Goal: Task Accomplishment & Management: Manage account settings

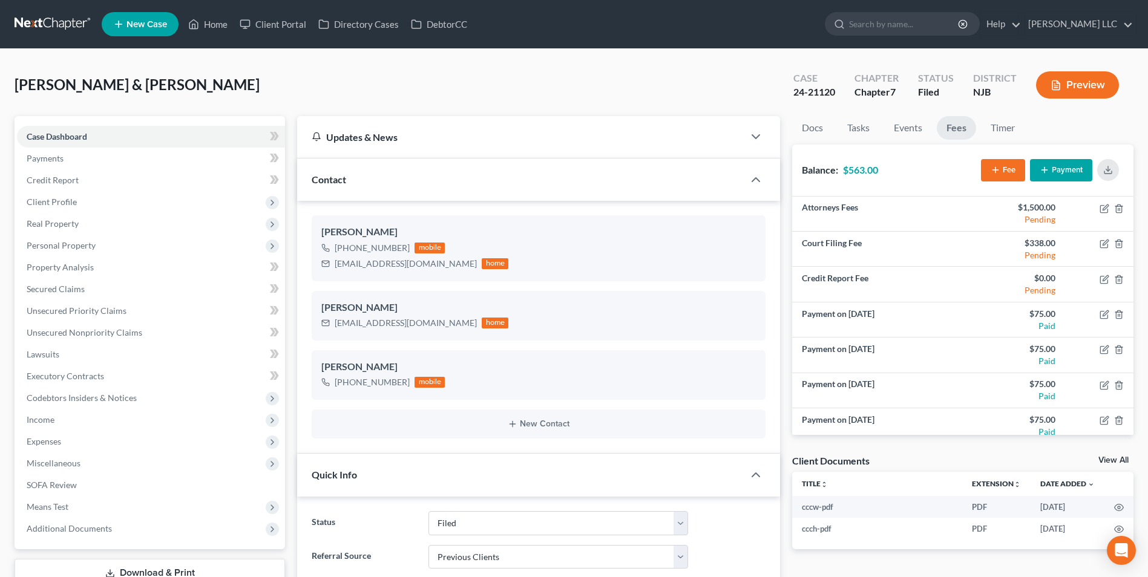
select select "6"
select select "1"
click at [36, 23] on link at bounding box center [53, 24] width 77 height 22
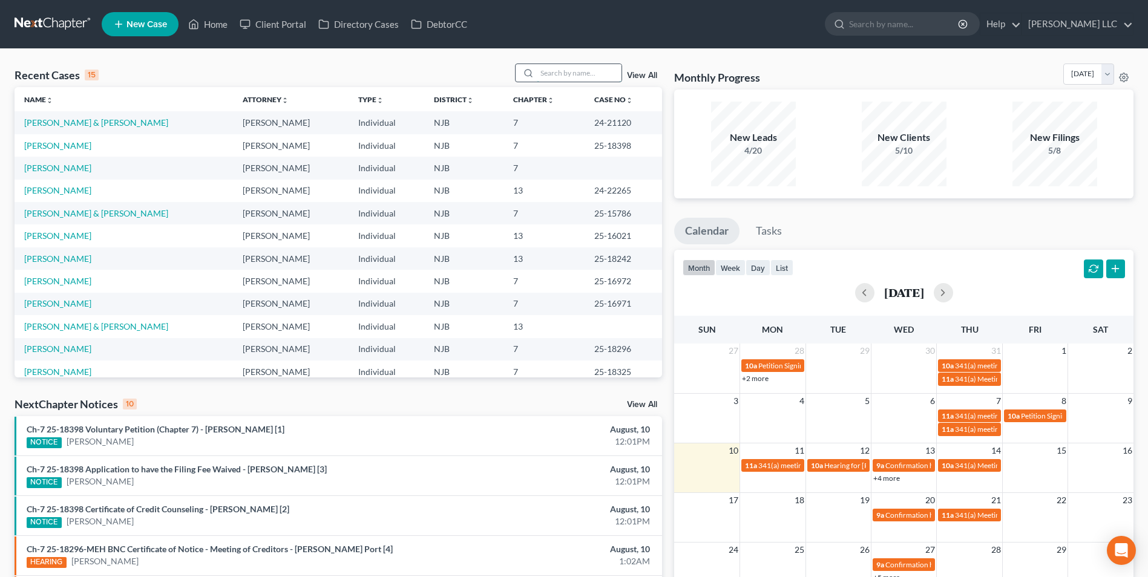
click at [558, 78] on input "search" at bounding box center [579, 73] width 85 height 18
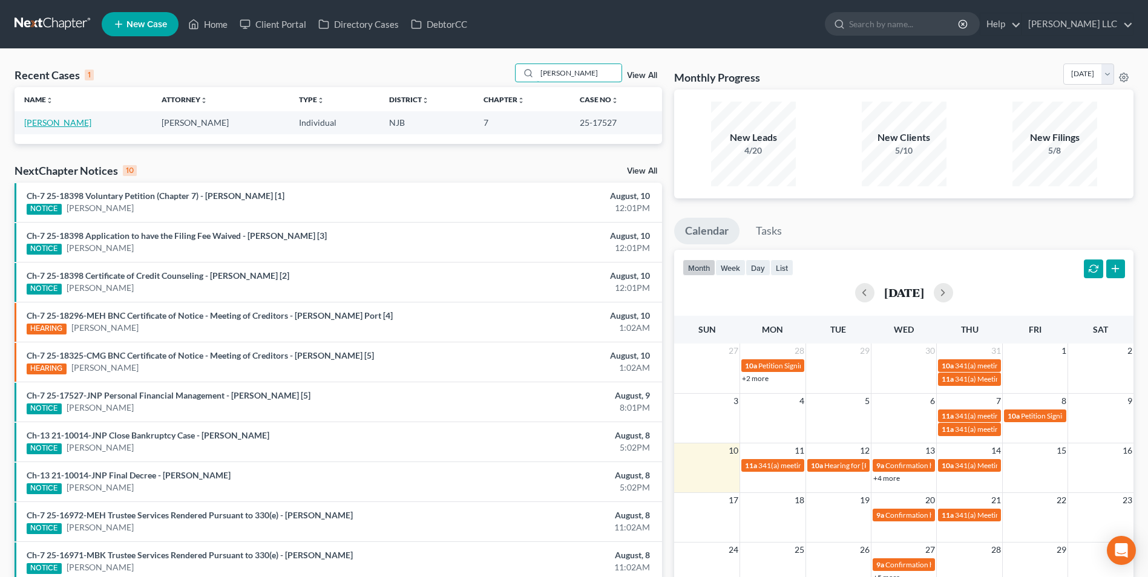
type input "[PERSON_NAME]"
click at [87, 125] on link "[PERSON_NAME]" at bounding box center [57, 122] width 67 height 10
select select "4"
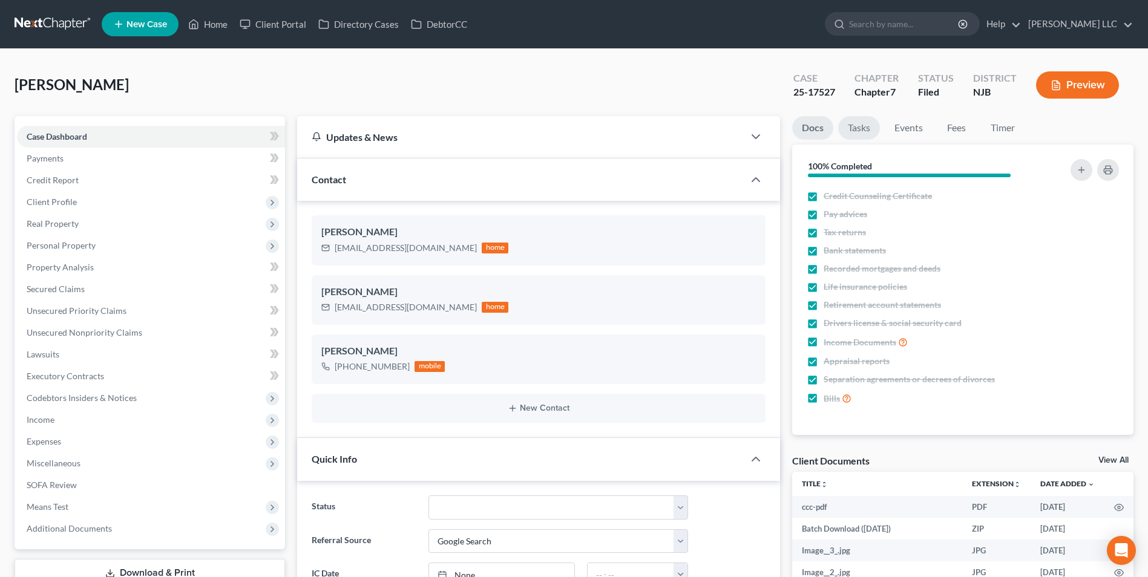
click at [866, 130] on link "Tasks" at bounding box center [859, 128] width 42 height 24
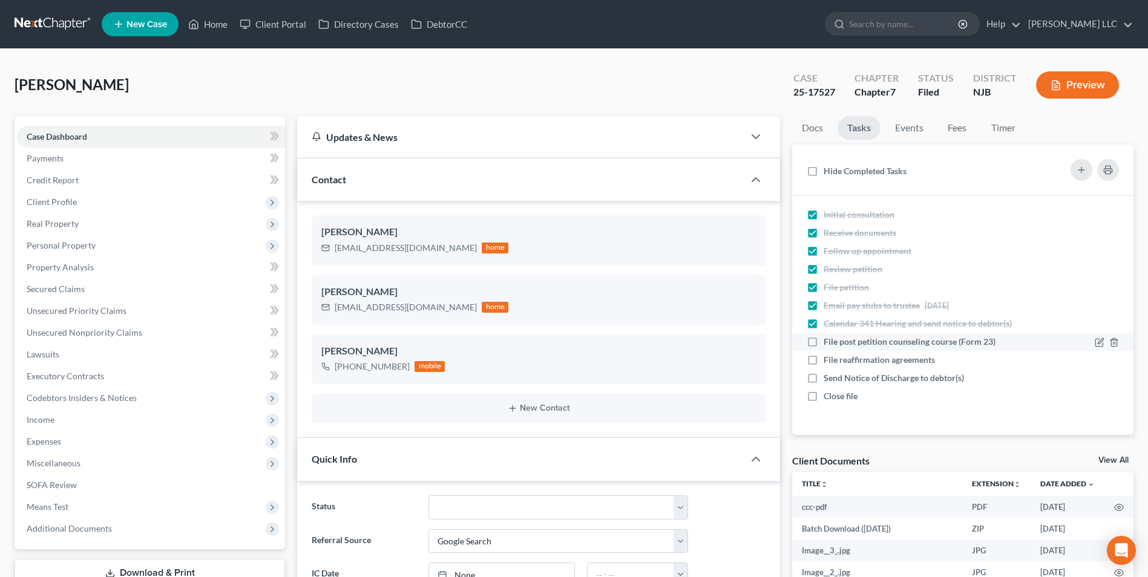
click at [824, 341] on label "File post petition counseling course (Form 23)" at bounding box center [915, 342] width 182 height 12
click at [829, 341] on input "File post petition counseling course (Form 23)" at bounding box center [833, 340] width 8 height 8
checkbox input "true"
click at [907, 128] on link "Events" at bounding box center [910, 128] width 48 height 24
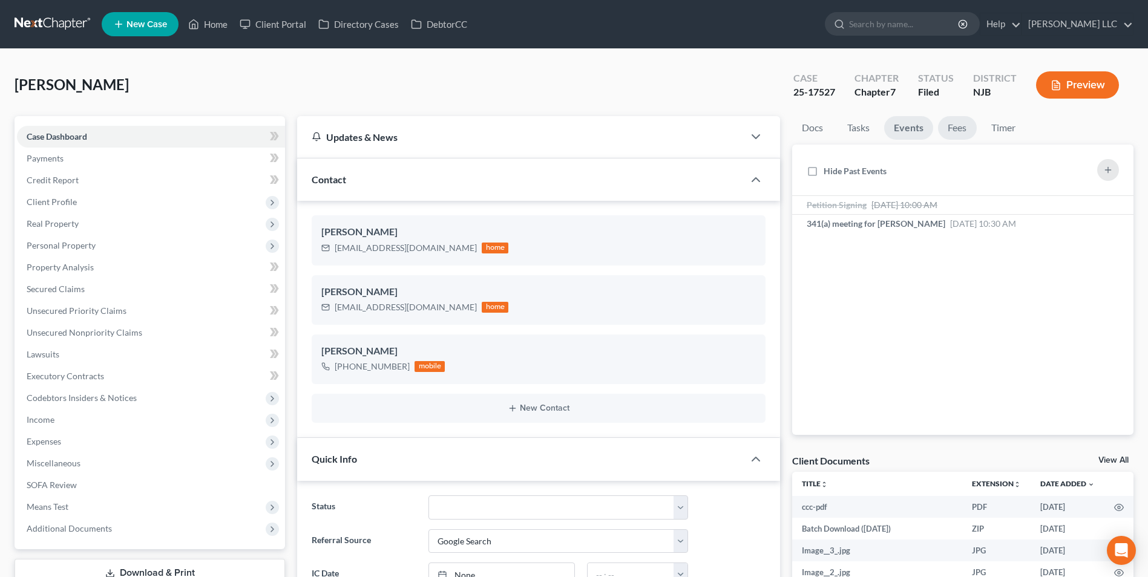
click at [955, 131] on link "Fees" at bounding box center [957, 128] width 39 height 24
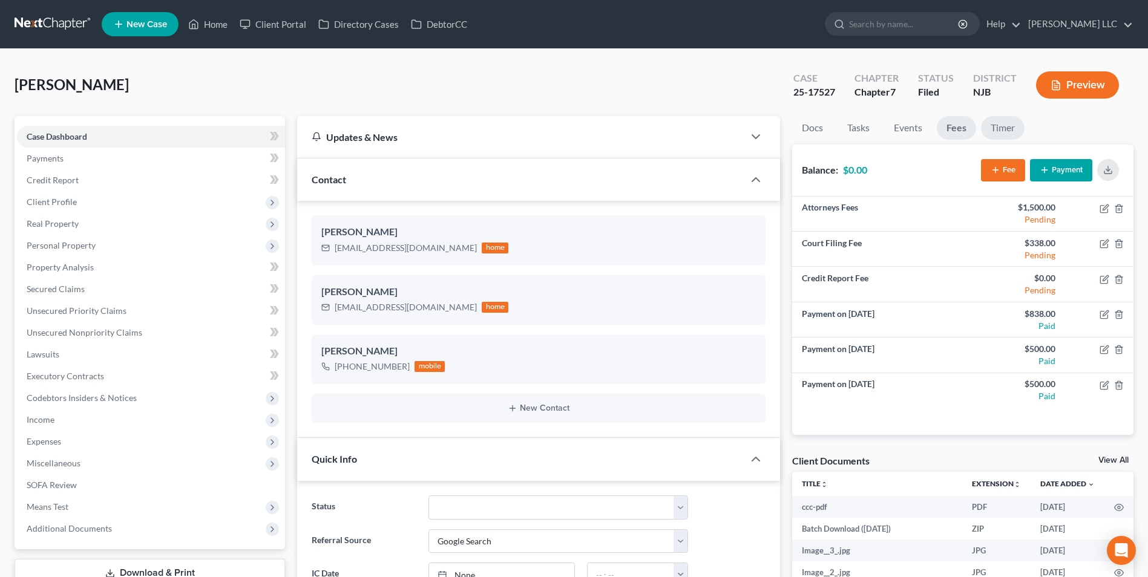
click at [1006, 130] on link "Timer" at bounding box center [1003, 128] width 44 height 24
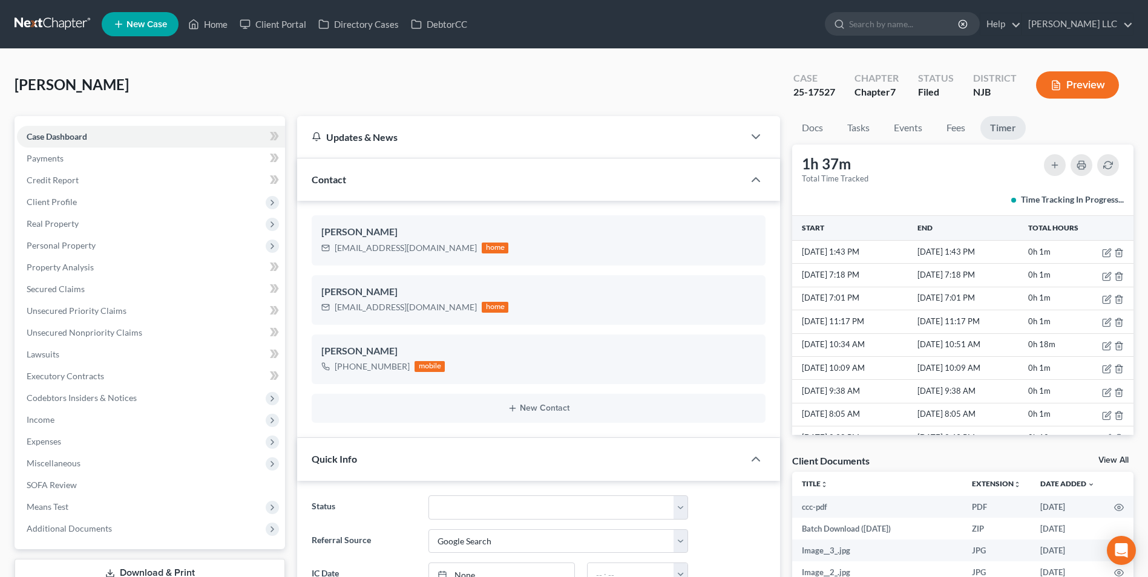
click at [53, 27] on link at bounding box center [53, 24] width 77 height 22
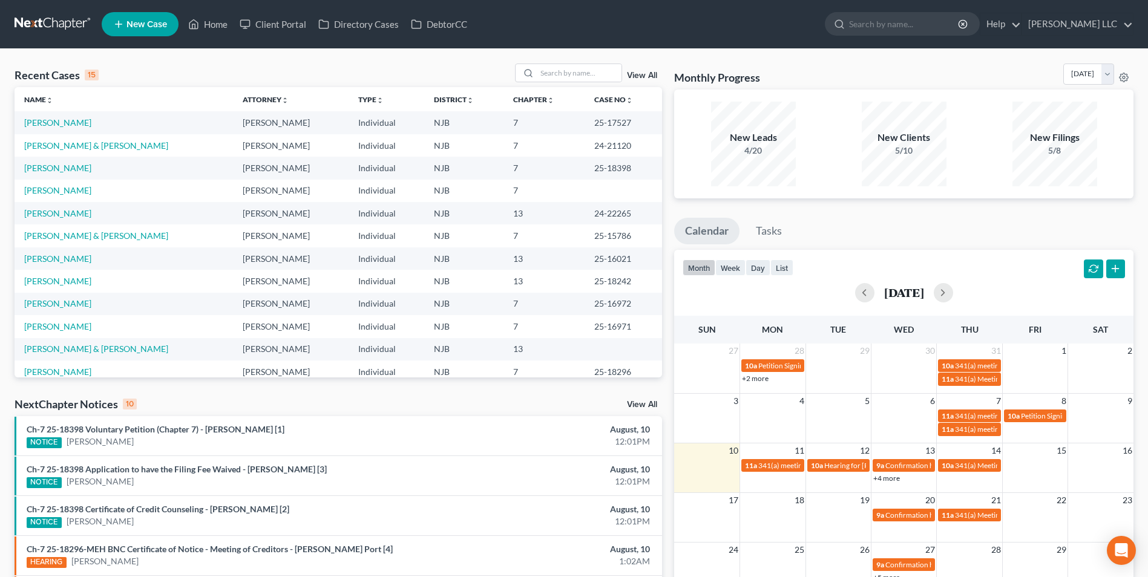
click at [891, 479] on link "+4 more" at bounding box center [886, 478] width 27 height 9
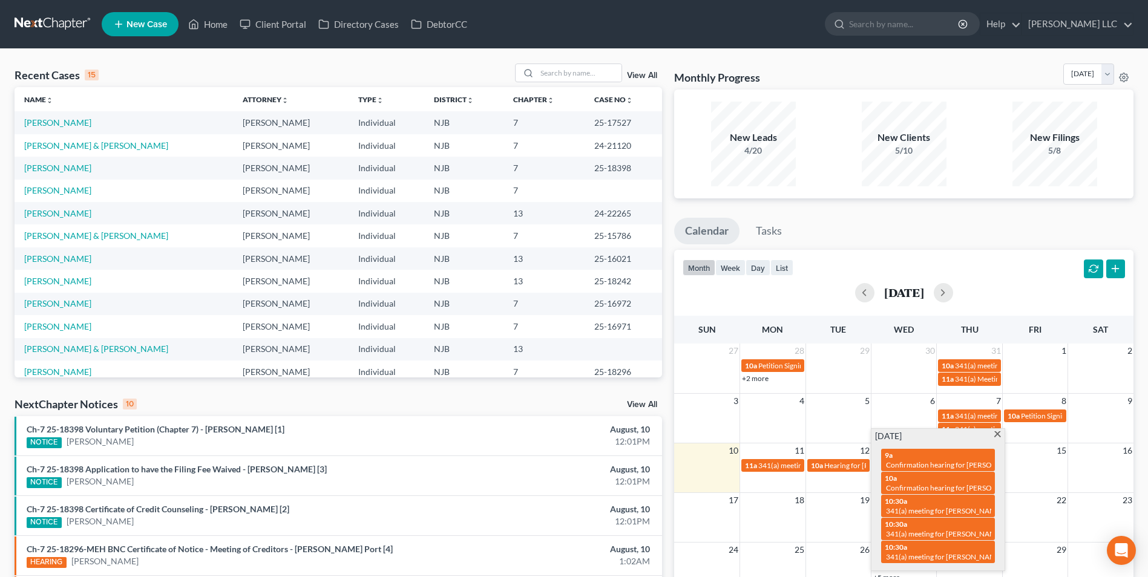
click at [997, 434] on span at bounding box center [997, 436] width 9 height 8
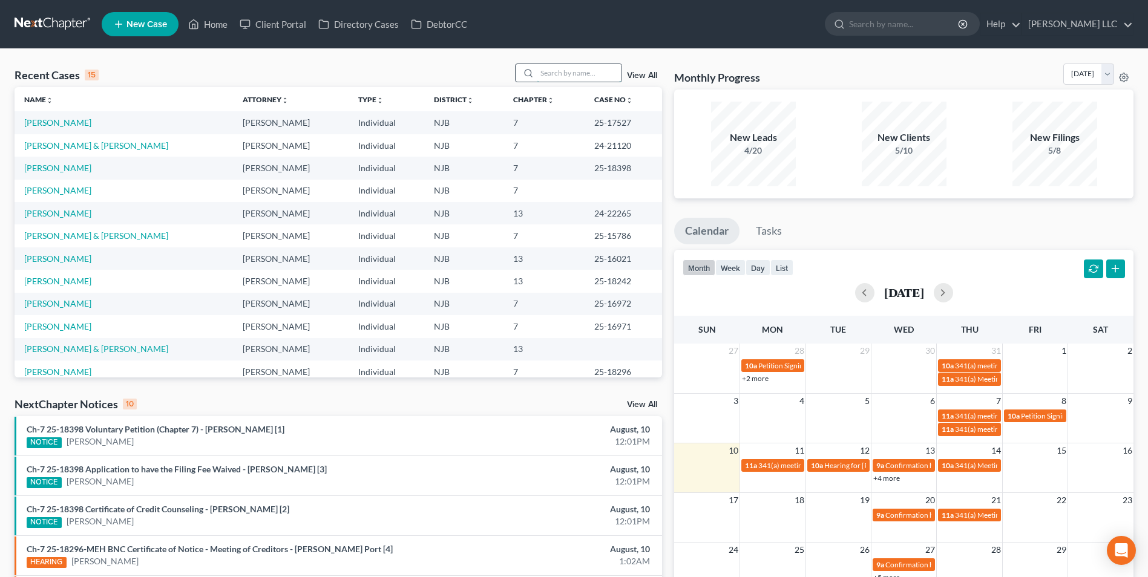
click at [581, 73] on input "search" at bounding box center [579, 73] width 85 height 18
type input "[PERSON_NAME]"
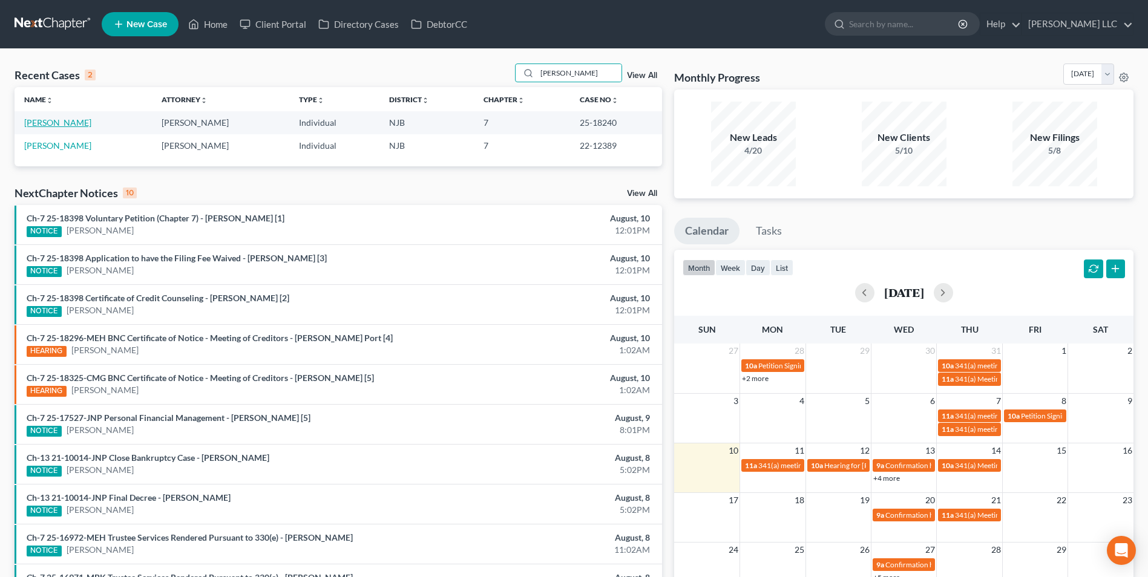
click at [38, 122] on link "[PERSON_NAME]" at bounding box center [57, 122] width 67 height 10
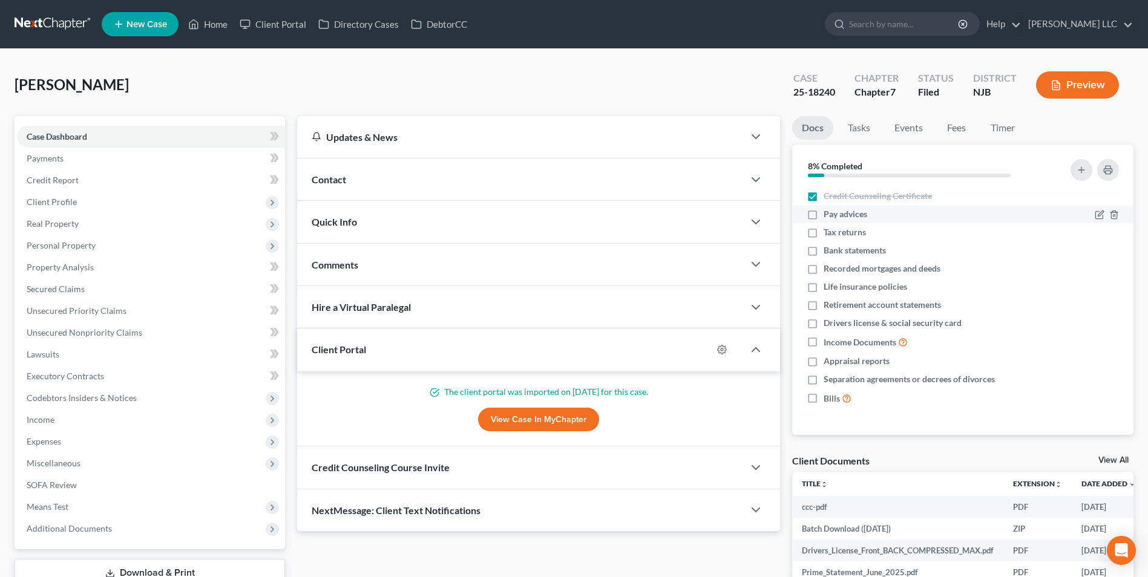
click at [824, 215] on label "Pay advices" at bounding box center [846, 214] width 44 height 12
click at [829, 215] on input "Pay advices" at bounding box center [833, 212] width 8 height 8
checkbox input "true"
click at [824, 237] on label "Tax returns" at bounding box center [845, 232] width 42 height 12
click at [829, 234] on input "Tax returns" at bounding box center [833, 230] width 8 height 8
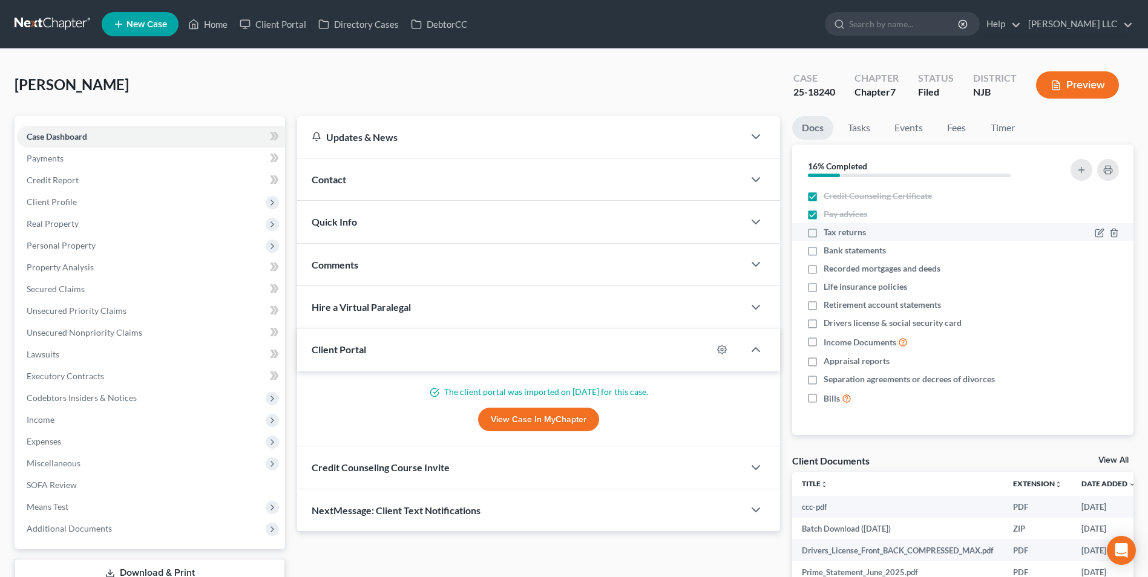
checkbox input "true"
click at [824, 252] on label "Bank statements" at bounding box center [855, 251] width 62 height 12
click at [829, 252] on input "Bank statements" at bounding box center [833, 249] width 8 height 8
checkbox input "true"
click at [824, 273] on label "Recorded mortgages and deeds" at bounding box center [882, 269] width 117 height 12
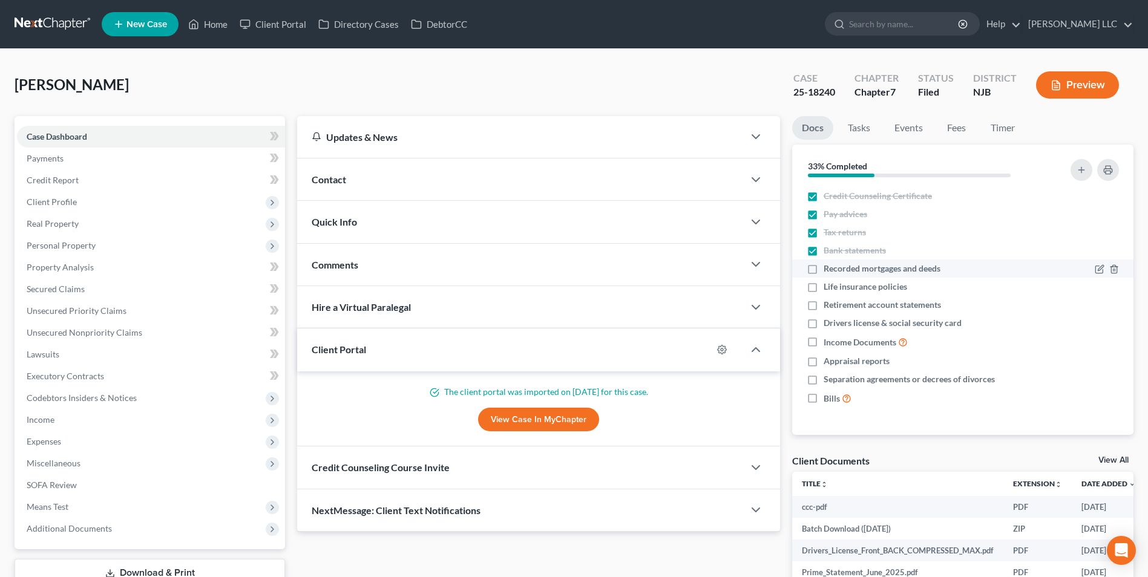
click at [829, 271] on input "Recorded mortgages and deeds" at bounding box center [833, 267] width 8 height 8
checkbox input "true"
click at [824, 291] on label "Life insurance policies" at bounding box center [866, 287] width 84 height 12
click at [829, 289] on input "Life insurance policies" at bounding box center [833, 285] width 8 height 8
checkbox input "true"
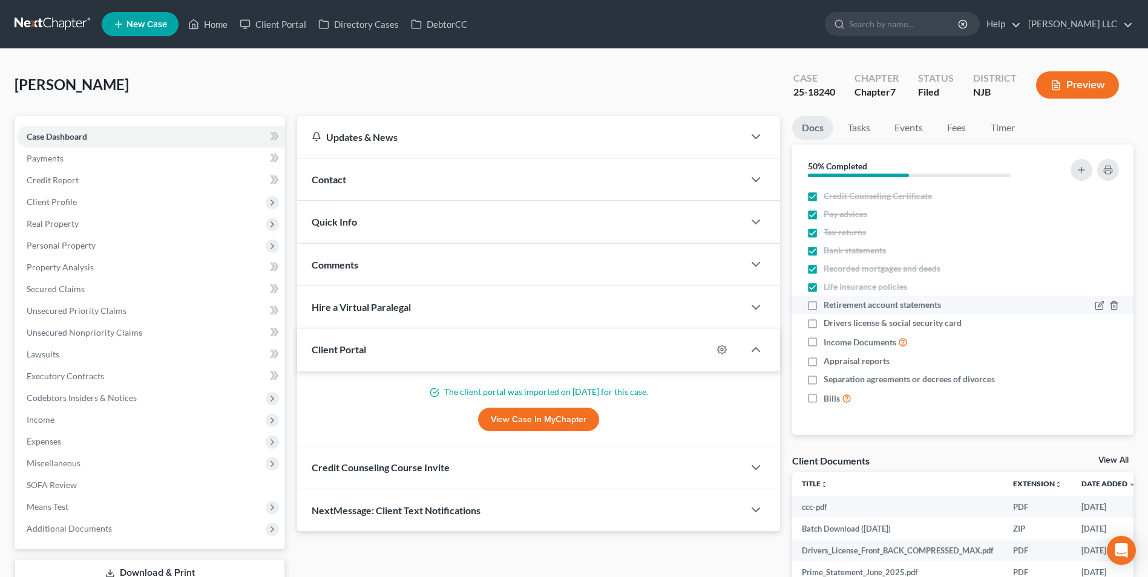
click at [824, 304] on label "Retirement account statements" at bounding box center [882, 305] width 117 height 12
click at [829, 304] on input "Retirement account statements" at bounding box center [833, 303] width 8 height 8
checkbox input "true"
click at [824, 326] on label "Drivers license & social security card" at bounding box center [893, 323] width 138 height 12
click at [829, 325] on input "Drivers license & social security card" at bounding box center [833, 321] width 8 height 8
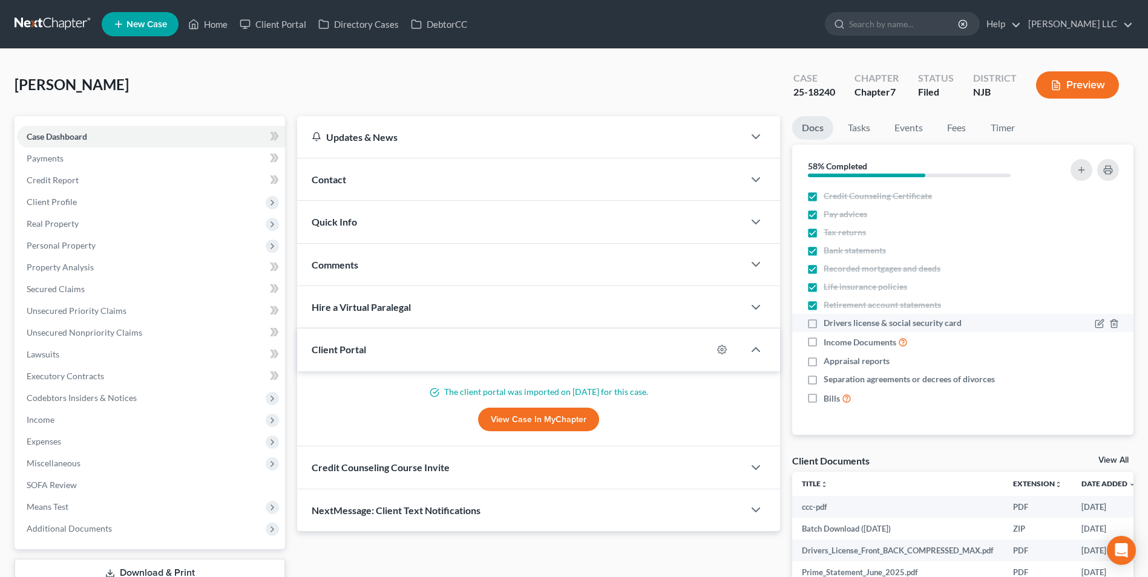
checkbox input "true"
click at [824, 343] on label "Income Documents" at bounding box center [866, 342] width 84 height 14
click at [829, 343] on input "Income Documents" at bounding box center [833, 339] width 8 height 8
checkbox input "true"
click at [824, 364] on label "Appraisal reports" at bounding box center [857, 361] width 66 height 12
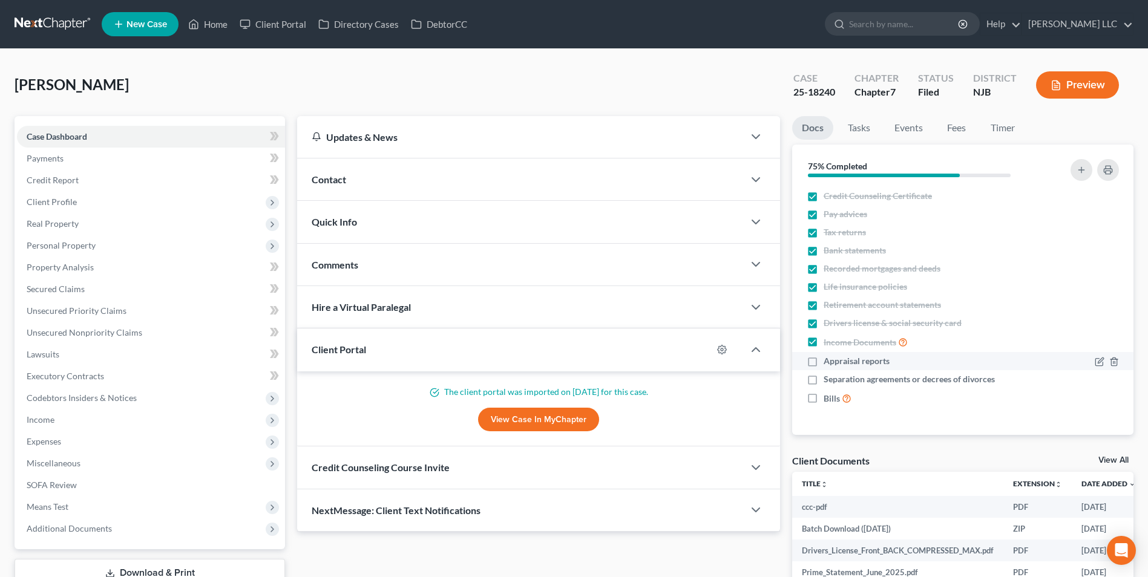
click at [829, 363] on input "Appraisal reports" at bounding box center [833, 359] width 8 height 8
checkbox input "true"
click at [824, 378] on label "Separation agreements or decrees of divorces" at bounding box center [909, 379] width 171 height 12
click at [829, 378] on input "Separation agreements or decrees of divorces" at bounding box center [833, 377] width 8 height 8
checkbox input "true"
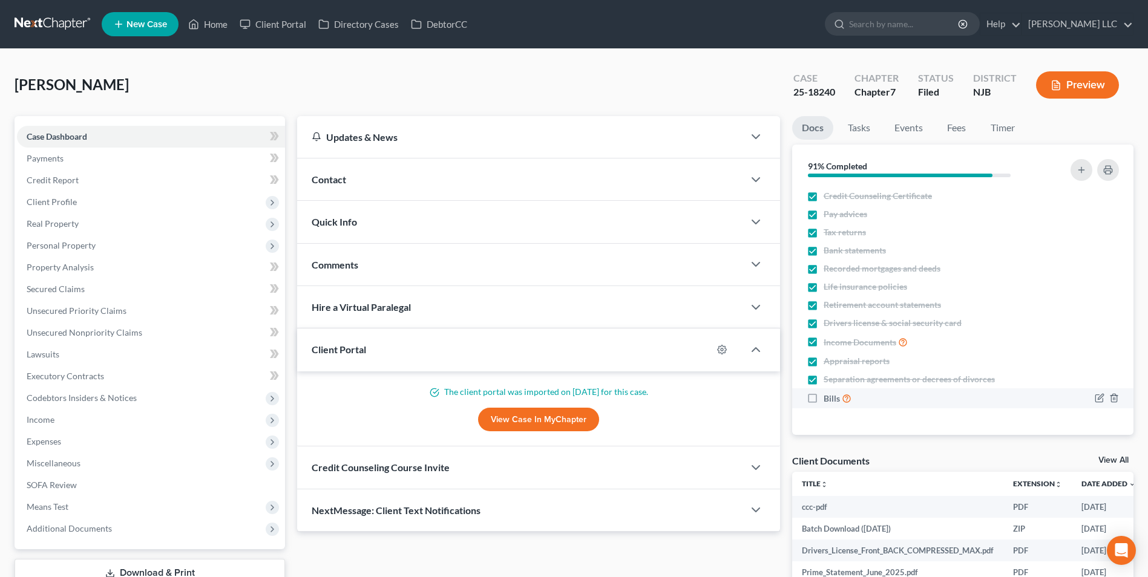
click at [824, 399] on label "Bills" at bounding box center [838, 399] width 28 height 14
click at [829, 399] on input "Bills" at bounding box center [833, 396] width 8 height 8
checkbox input "true"
click at [862, 126] on link "Tasks" at bounding box center [859, 128] width 42 height 24
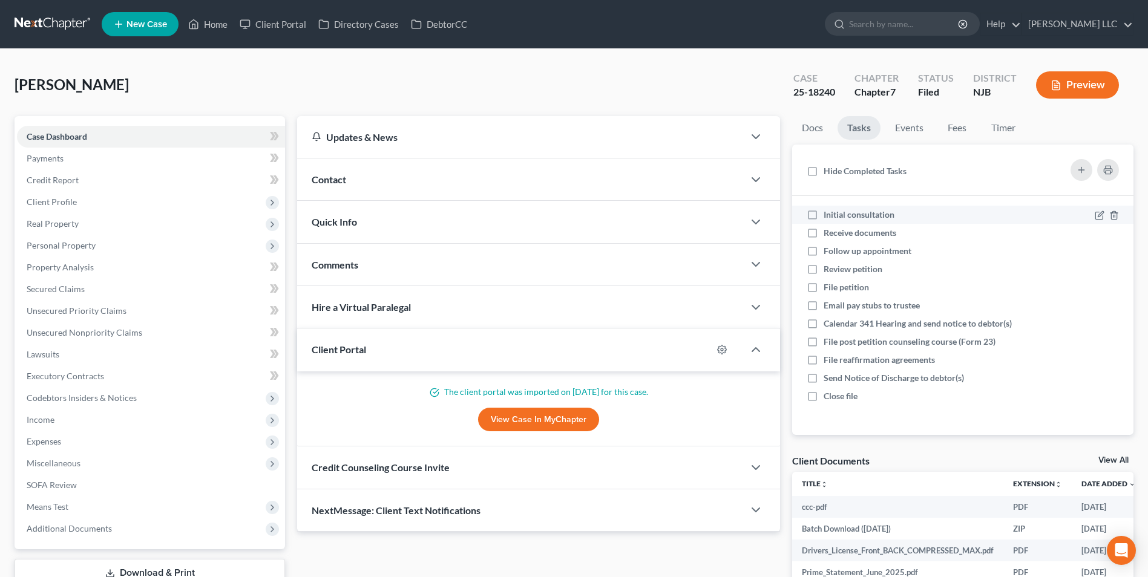
click at [824, 214] on label "Initial consultation" at bounding box center [864, 215] width 81 height 12
click at [829, 214] on input "Initial consultation" at bounding box center [833, 213] width 8 height 8
checkbox input "true"
click at [824, 237] on label "Receive documents" at bounding box center [865, 233] width 82 height 12
click at [829, 235] on input "Receive documents" at bounding box center [833, 231] width 8 height 8
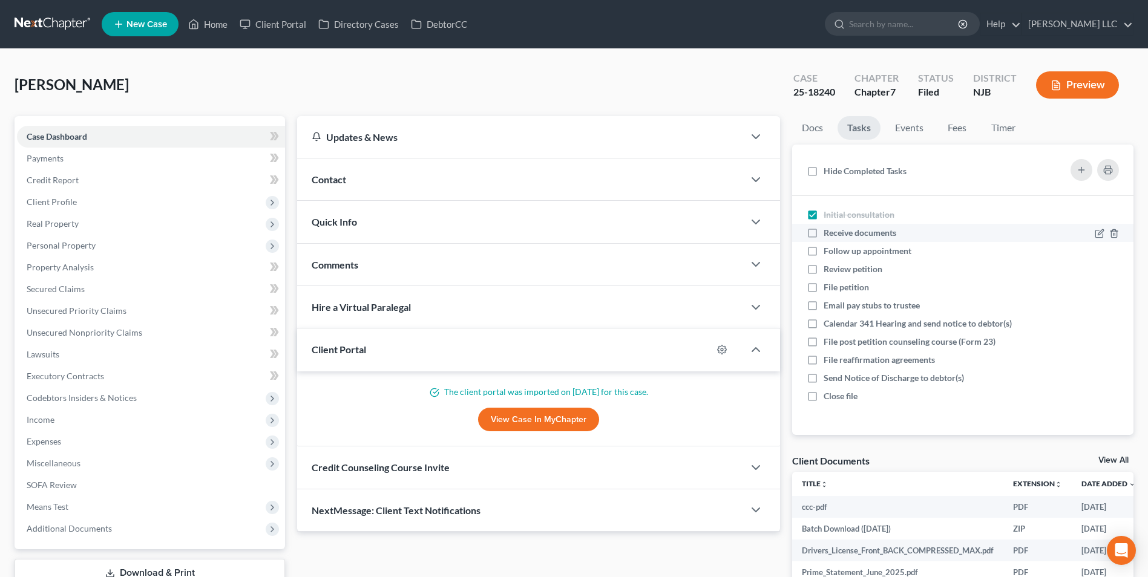
checkbox input "true"
click at [824, 252] on label "Follow up appointment" at bounding box center [872, 251] width 97 height 12
click at [829, 252] on input "Follow up appointment" at bounding box center [833, 249] width 8 height 8
checkbox input "true"
click at [824, 270] on label "Review petition" at bounding box center [858, 269] width 68 height 12
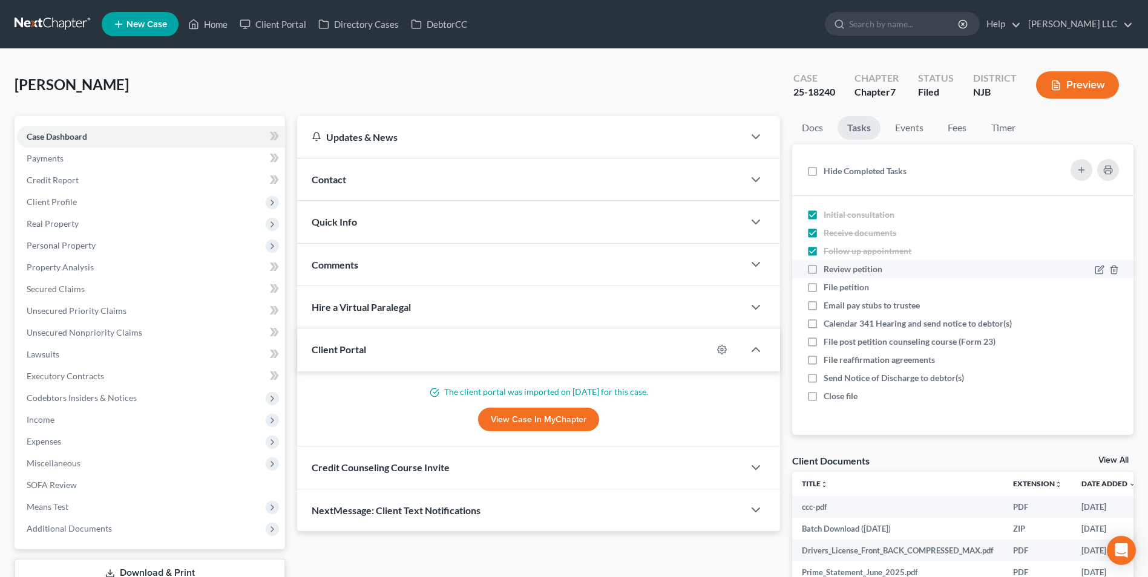
click at [829, 270] on input "Review petition" at bounding box center [833, 267] width 8 height 8
checkbox input "true"
click at [824, 289] on label "File petition" at bounding box center [851, 287] width 55 height 12
click at [829, 289] on input "File petition" at bounding box center [833, 285] width 8 height 8
checkbox input "true"
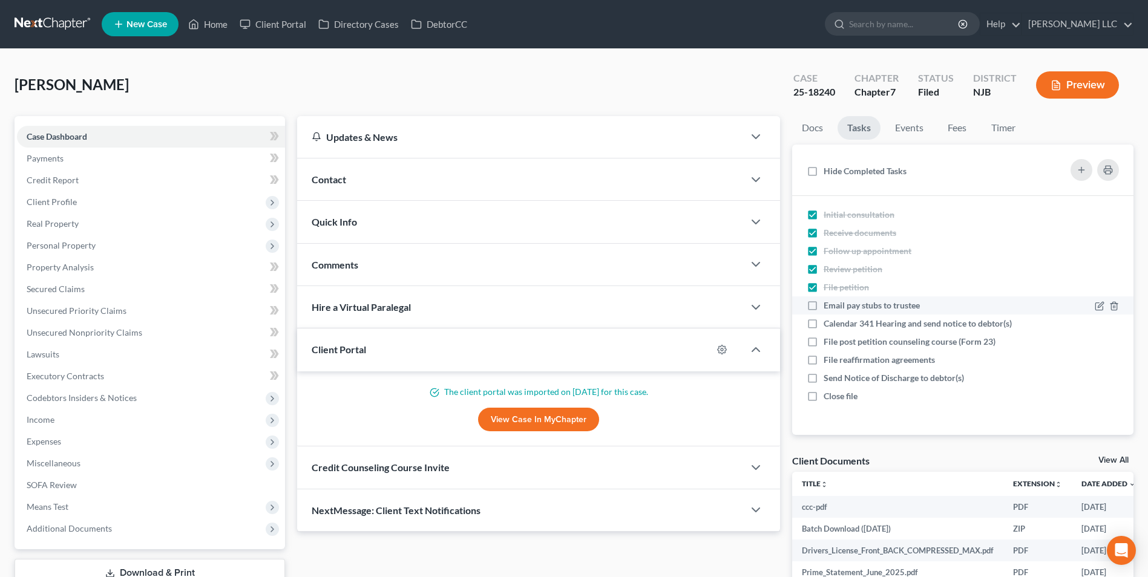
click at [824, 306] on label "Email pay stubs to trustee" at bounding box center [877, 306] width 106 height 12
click at [829, 306] on input "Email pay stubs to trustee" at bounding box center [833, 304] width 8 height 8
checkbox input "true"
click at [824, 323] on label "Calendar 341 Hearing and send notice to debtor(s)" at bounding box center [923, 324] width 198 height 12
click at [829, 323] on input "Calendar 341 Hearing and send notice to debtor(s)" at bounding box center [833, 322] width 8 height 8
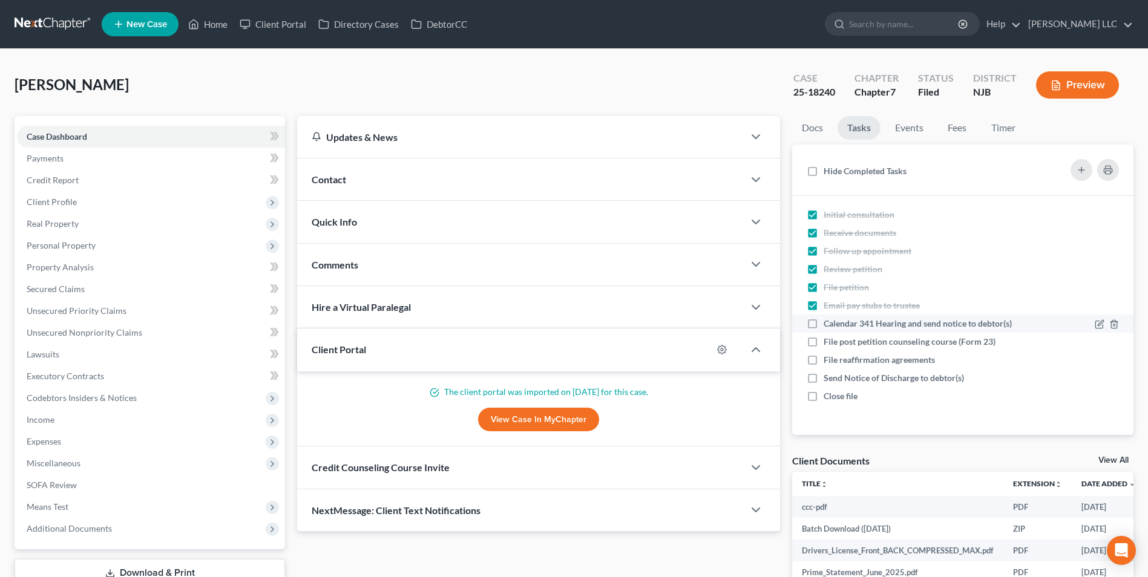
checkbox input "true"
click at [917, 129] on link "Events" at bounding box center [910, 128] width 48 height 24
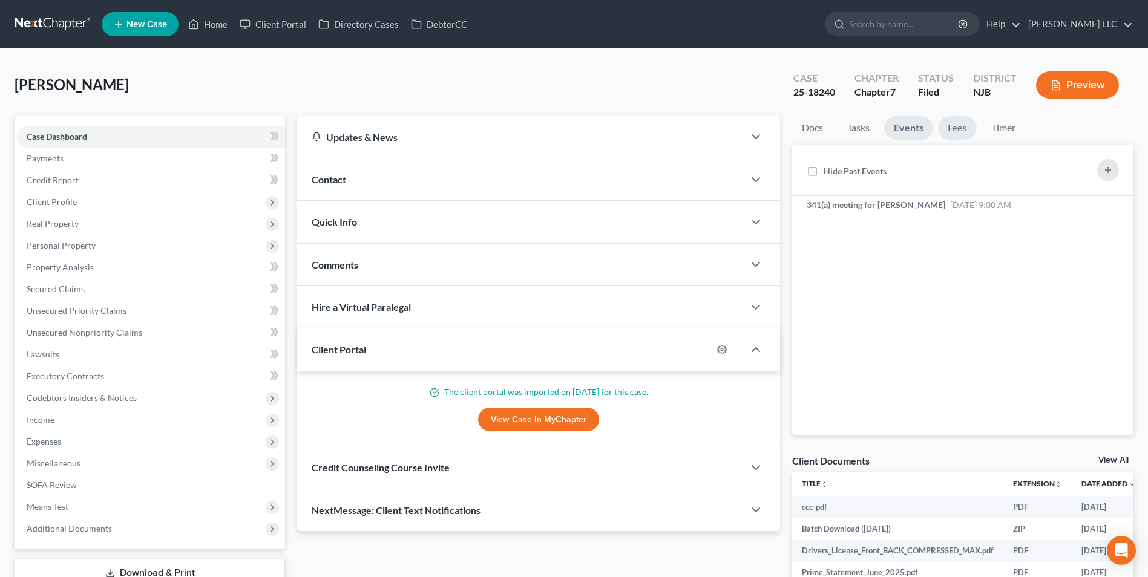
click at [955, 130] on link "Fees" at bounding box center [957, 128] width 39 height 24
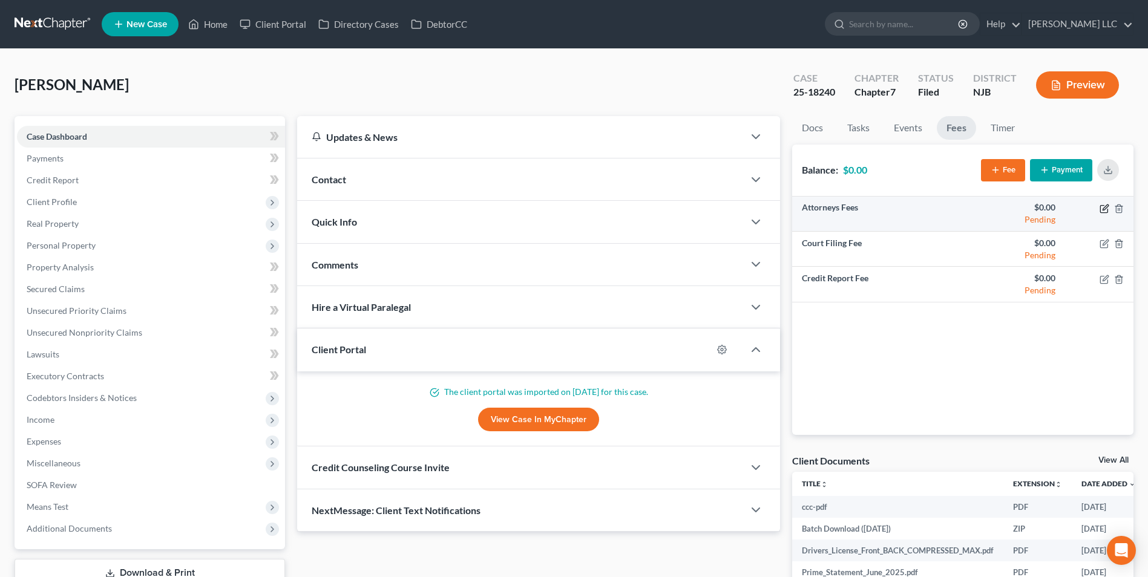
click at [1104, 211] on icon "button" at bounding box center [1105, 209] width 10 height 10
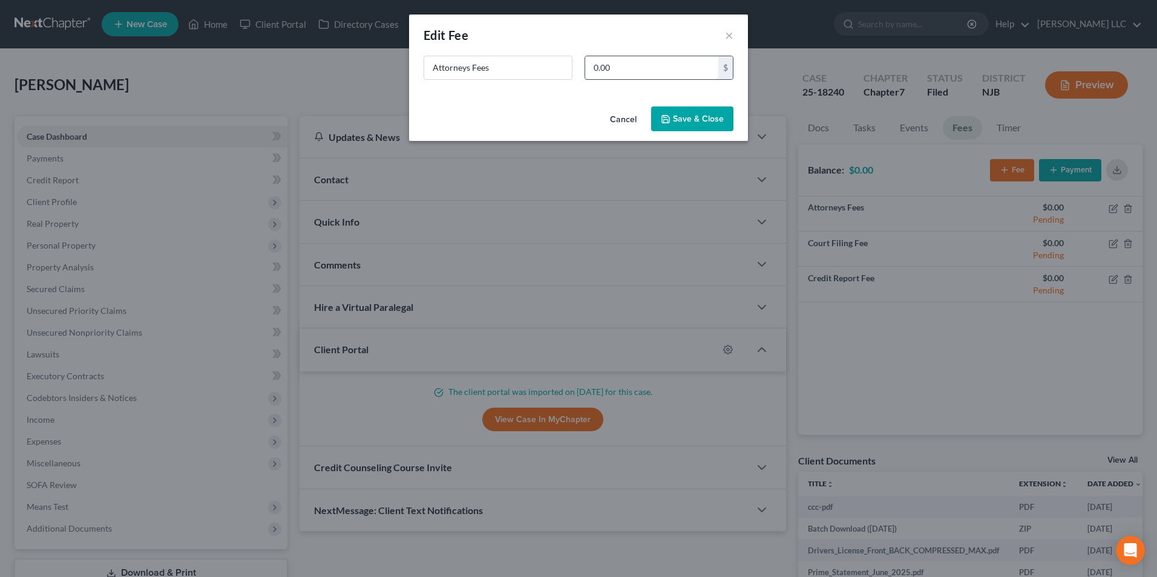
click at [591, 68] on input "0.00" at bounding box center [651, 67] width 133 height 23
type input "1,500"
click at [702, 115] on button "Save & Close" at bounding box center [692, 119] width 82 height 25
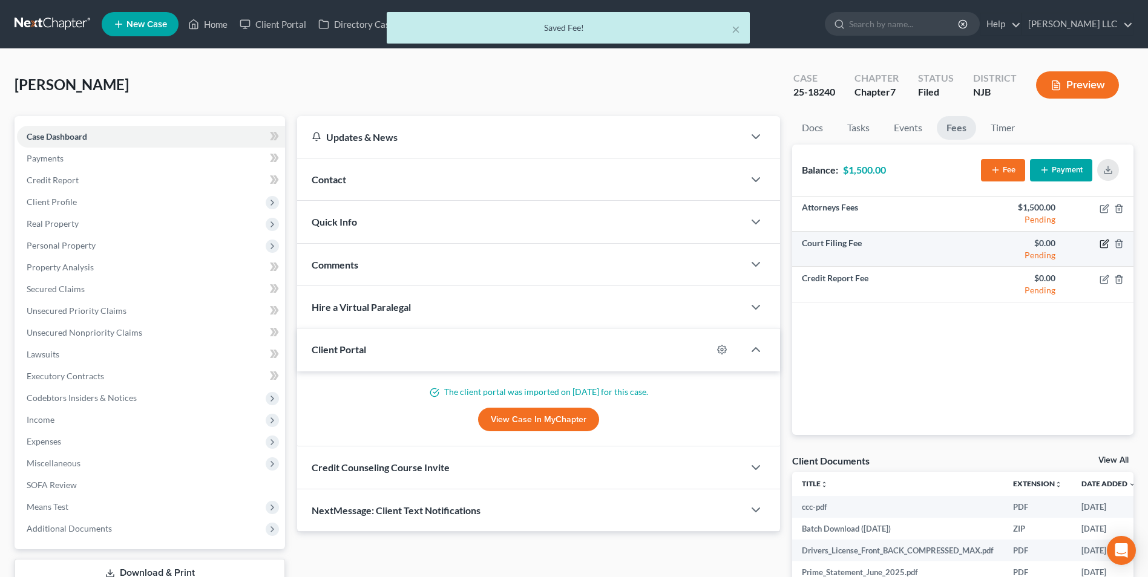
click at [1106, 245] on icon "button" at bounding box center [1105, 244] width 10 height 10
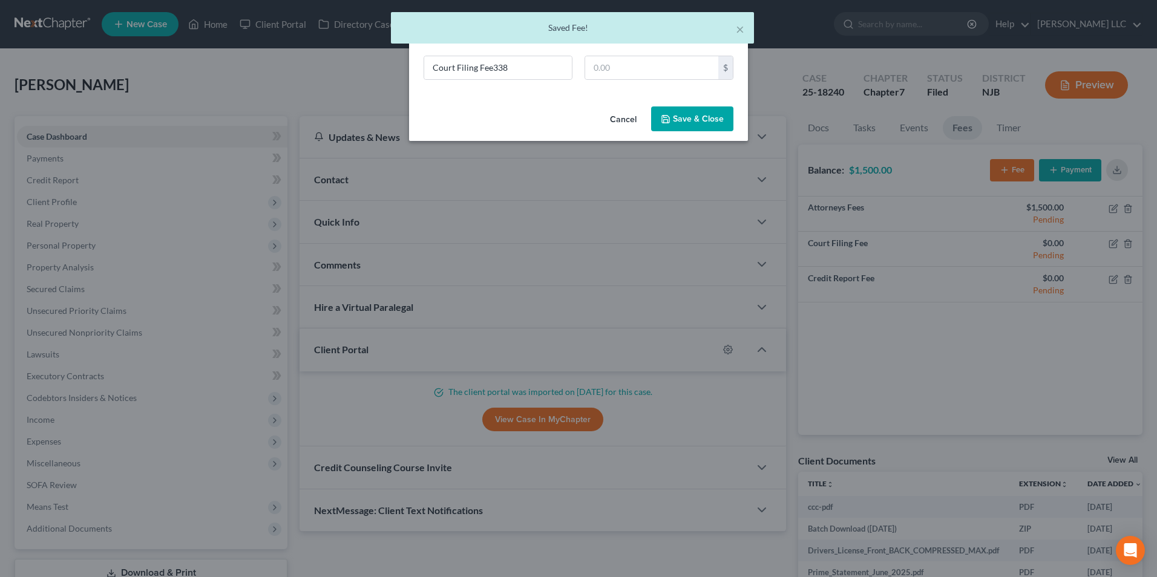
click at [704, 122] on button "Save & Close" at bounding box center [692, 119] width 82 height 25
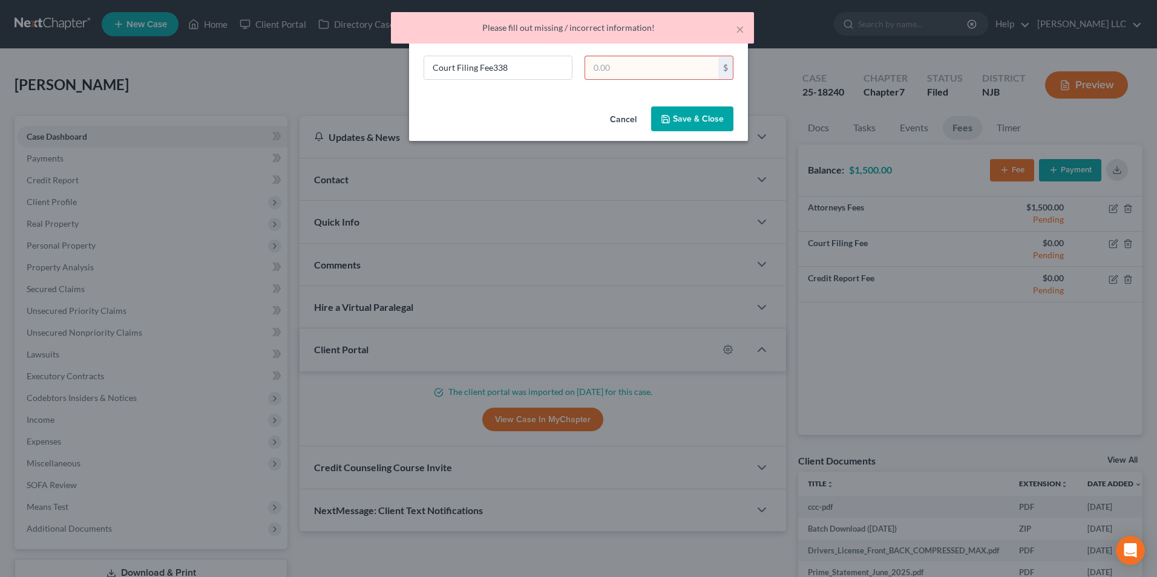
click at [617, 70] on input "text" at bounding box center [651, 67] width 133 height 23
drag, startPoint x: 504, startPoint y: 68, endPoint x: 494, endPoint y: 70, distance: 10.4
click at [494, 70] on input "Court Filing Fee338" at bounding box center [498, 67] width 148 height 23
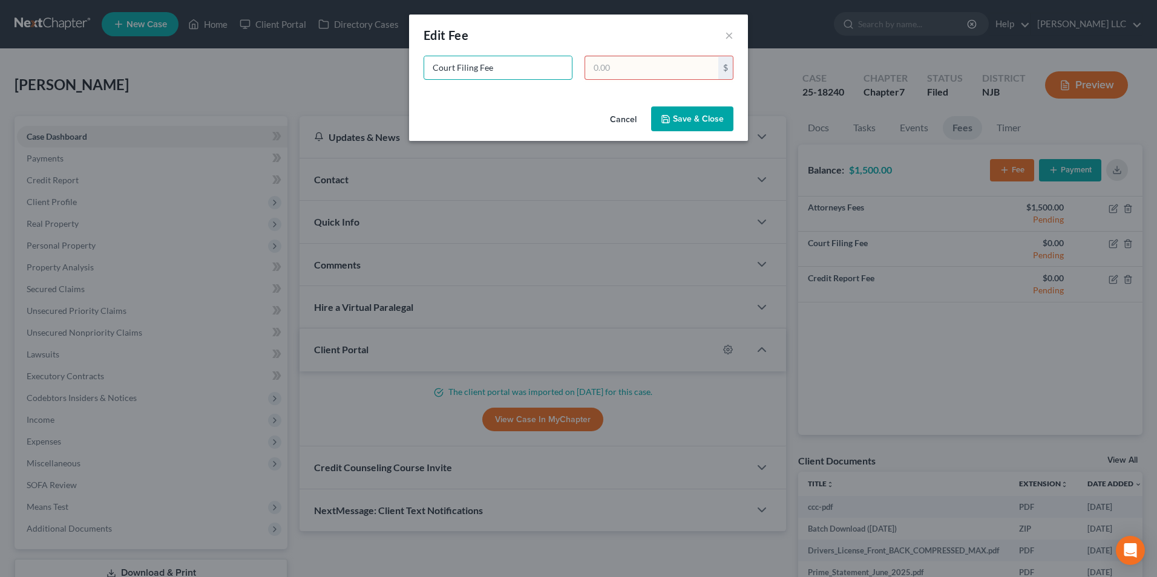
type input "Court Filing Fee"
click at [628, 70] on input "text" at bounding box center [651, 67] width 133 height 23
paste input "338"
type input "338"
click at [692, 122] on button "Save & Close" at bounding box center [692, 119] width 82 height 25
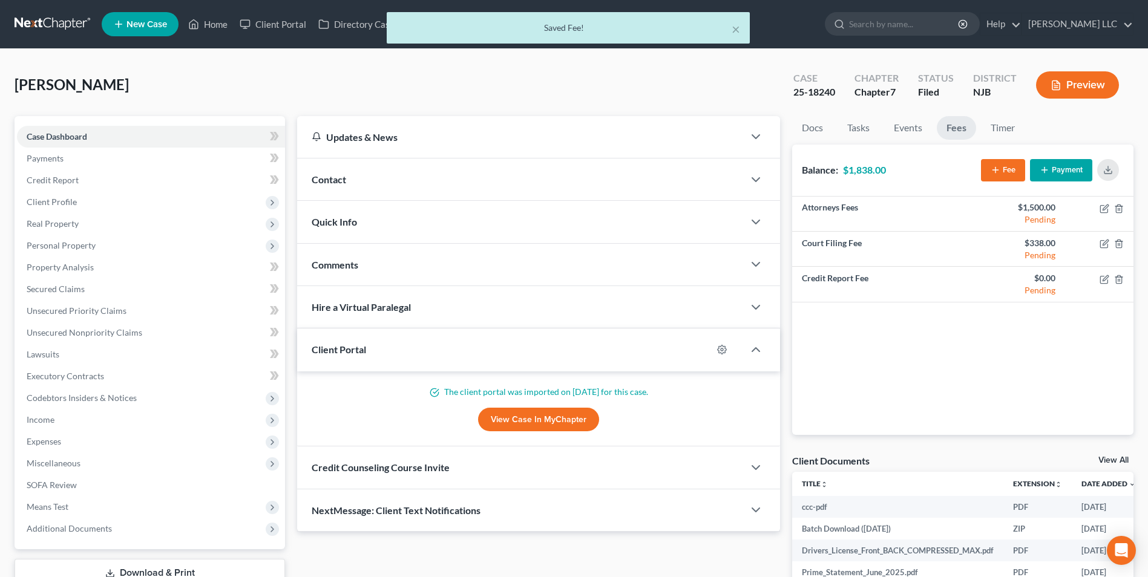
click at [1046, 166] on icon "button" at bounding box center [1045, 170] width 10 height 10
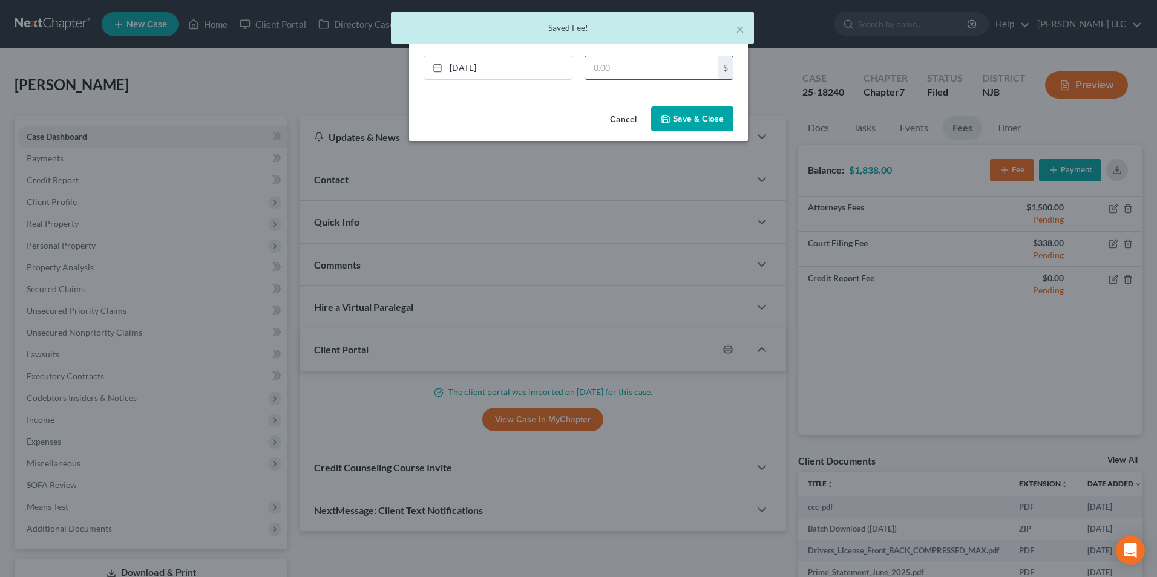
click at [599, 64] on input "text" at bounding box center [651, 67] width 133 height 23
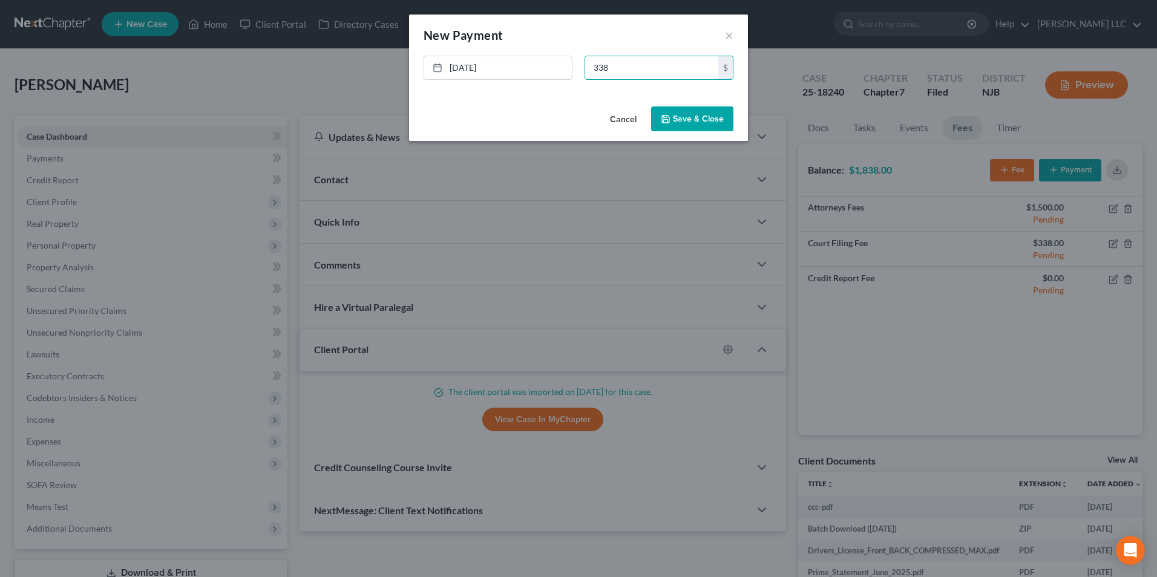
type input "338"
click at [693, 131] on button "Save & Close" at bounding box center [692, 119] width 82 height 25
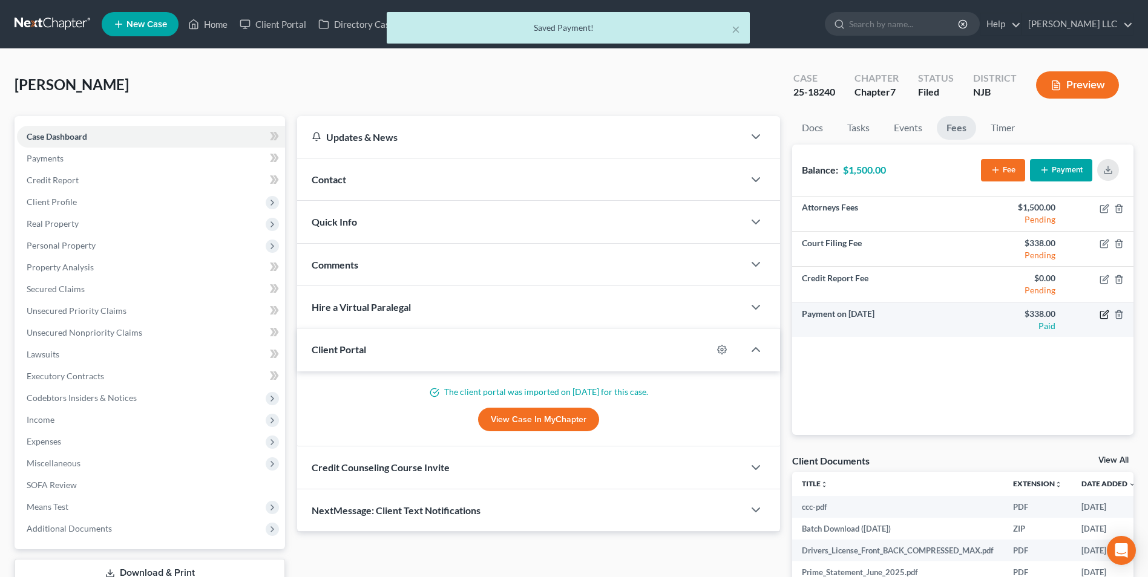
click at [1106, 317] on icon "button" at bounding box center [1105, 315] width 10 height 10
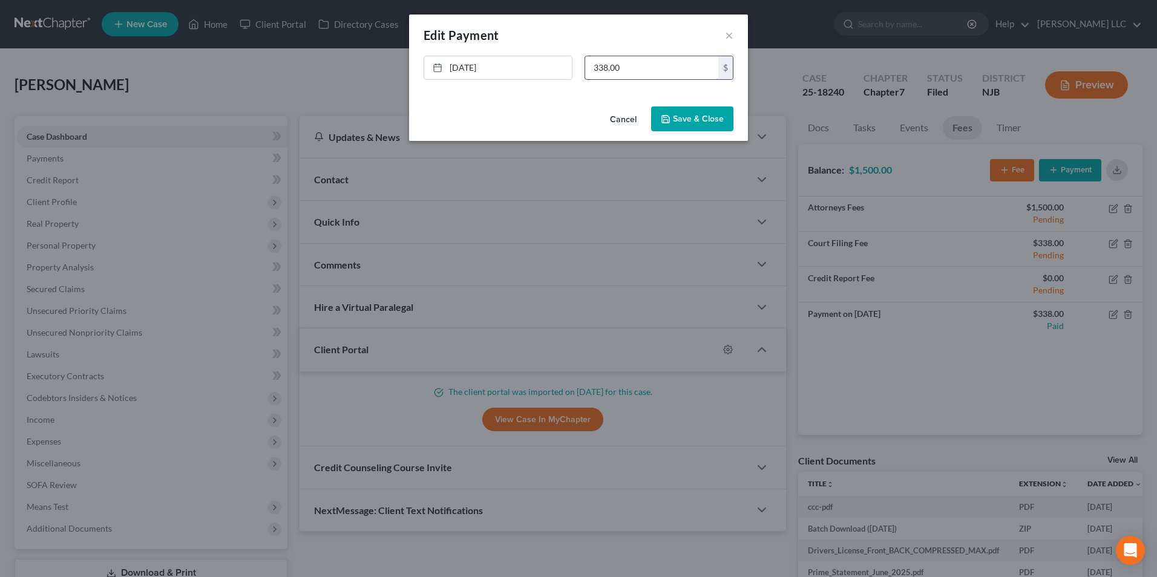
click at [593, 68] on input "338.00" at bounding box center [651, 67] width 133 height 23
click at [609, 70] on input "18,338.00" at bounding box center [651, 67] width 133 height 23
type input "1,838.00"
click at [693, 120] on button "Save & Close" at bounding box center [692, 119] width 82 height 25
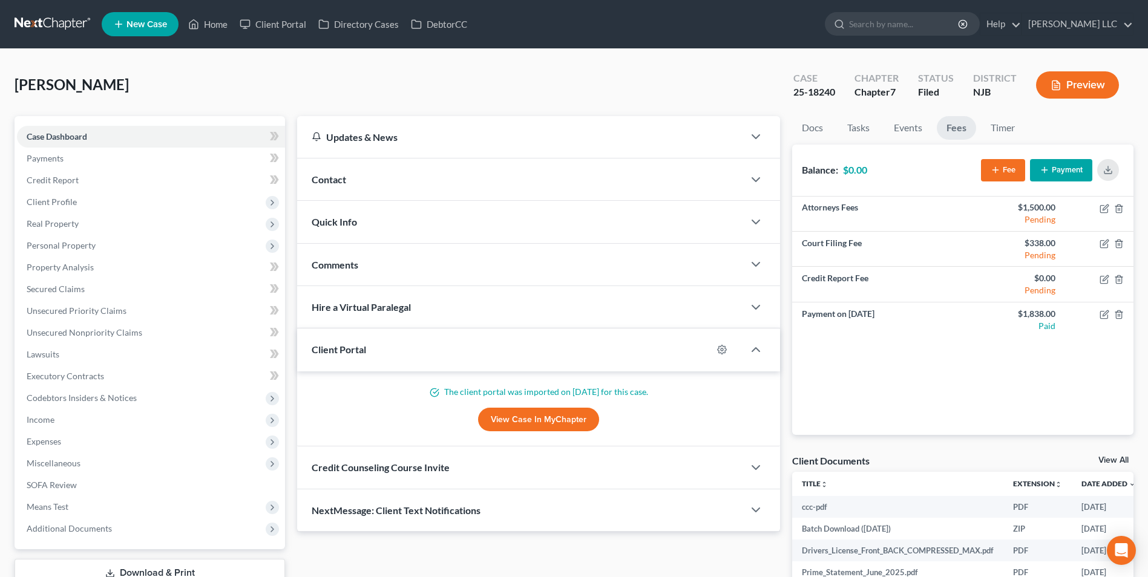
click at [47, 24] on link at bounding box center [53, 24] width 77 height 22
